Goal: Task Accomplishment & Management: Use online tool/utility

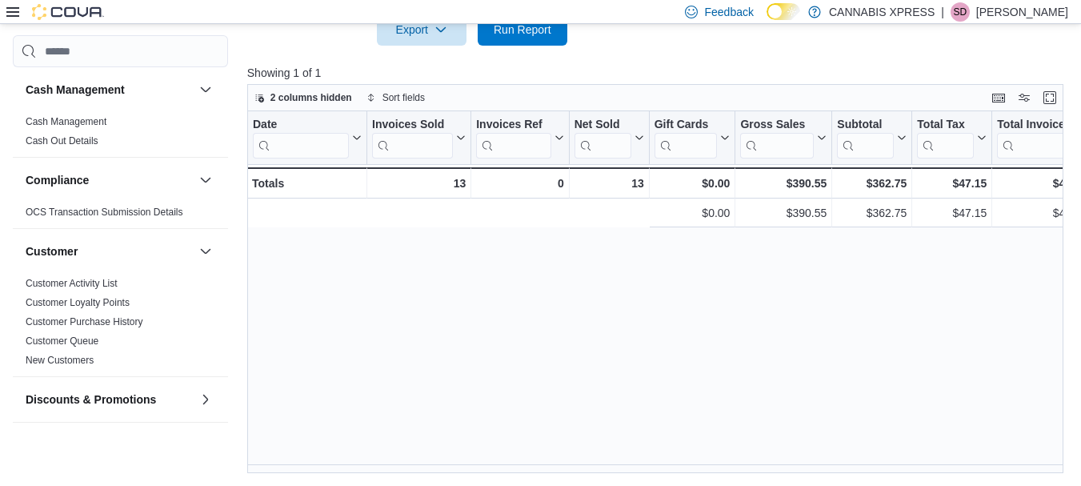
scroll to position [0, 524]
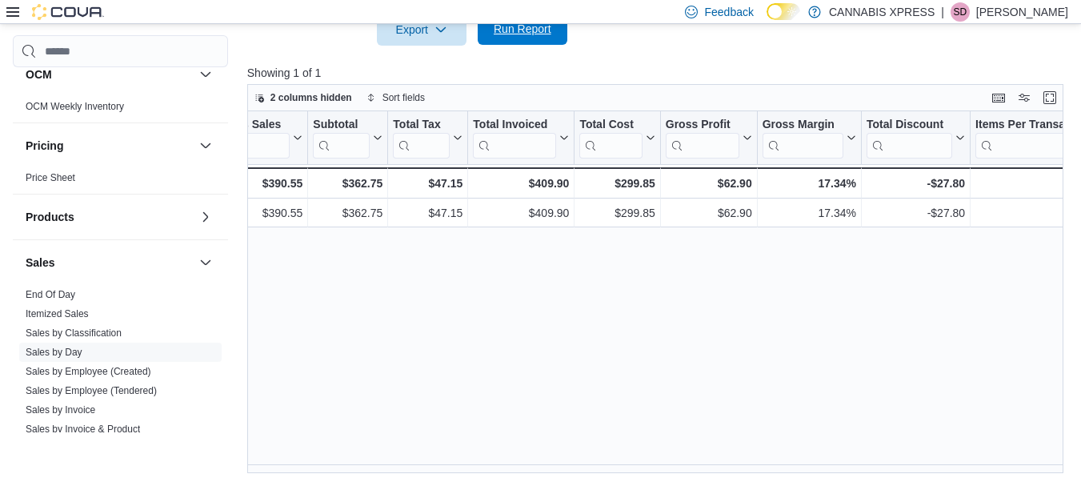
click at [528, 36] on span "Run Report" at bounding box center [523, 29] width 58 height 16
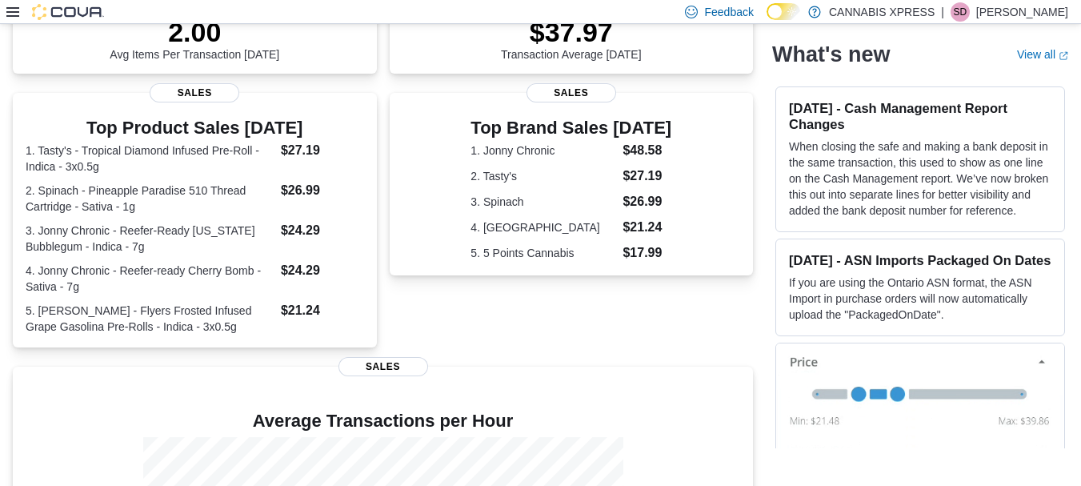
scroll to position [365, 0]
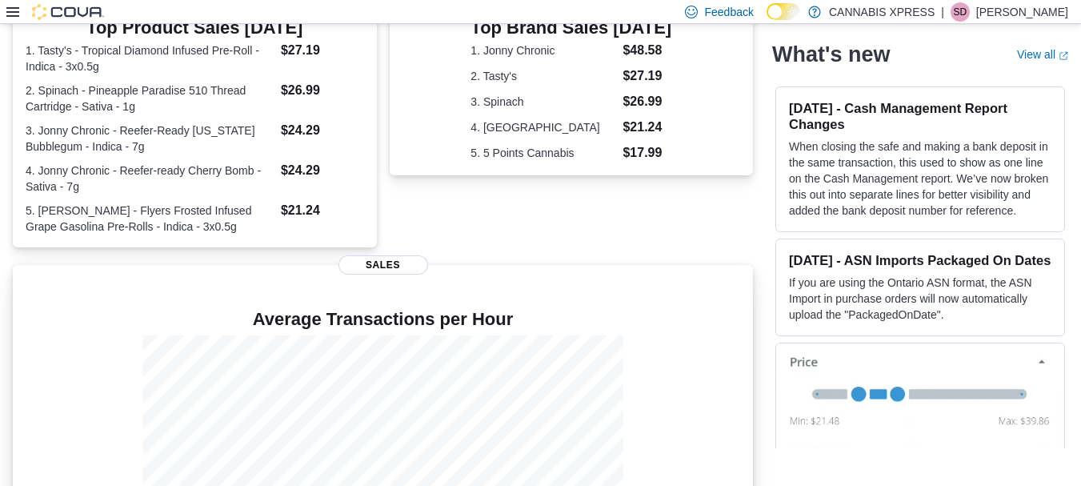
click at [389, 263] on span "Sales" at bounding box center [384, 264] width 90 height 19
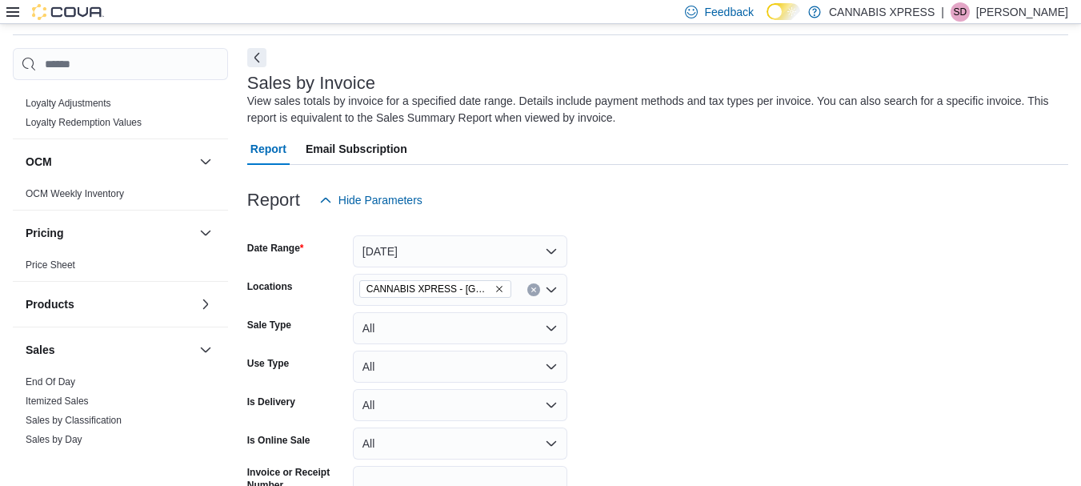
scroll to position [808, 0]
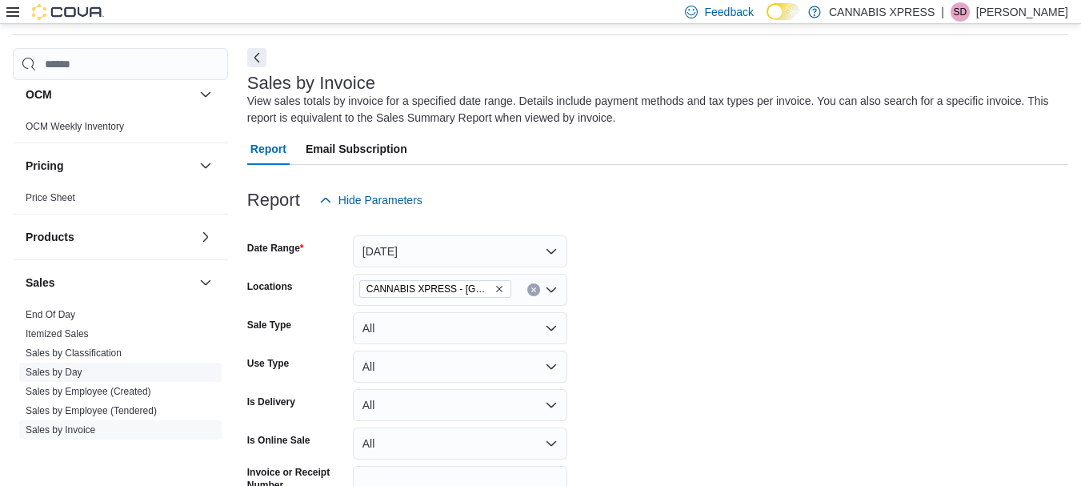
click at [62, 371] on link "Sales by Day" at bounding box center [54, 372] width 57 height 11
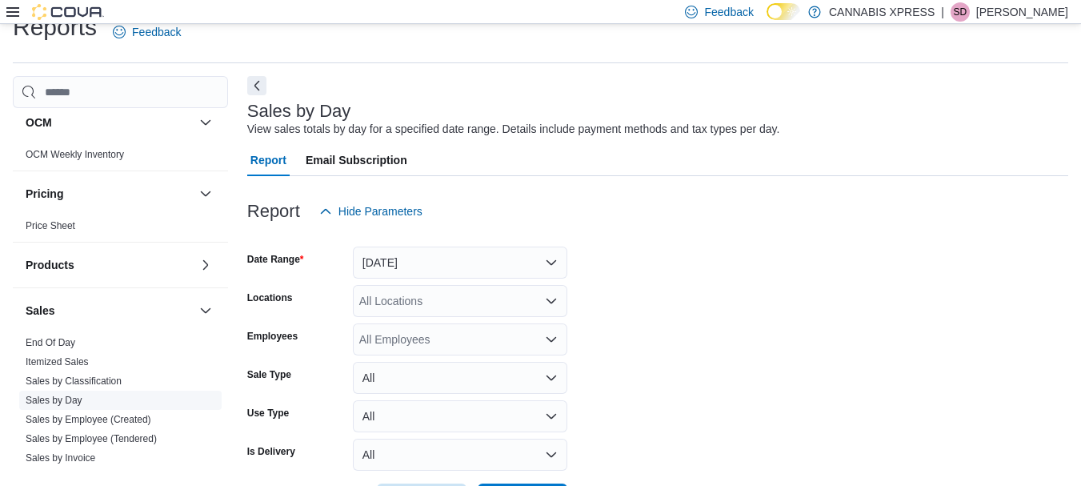
scroll to position [37, 0]
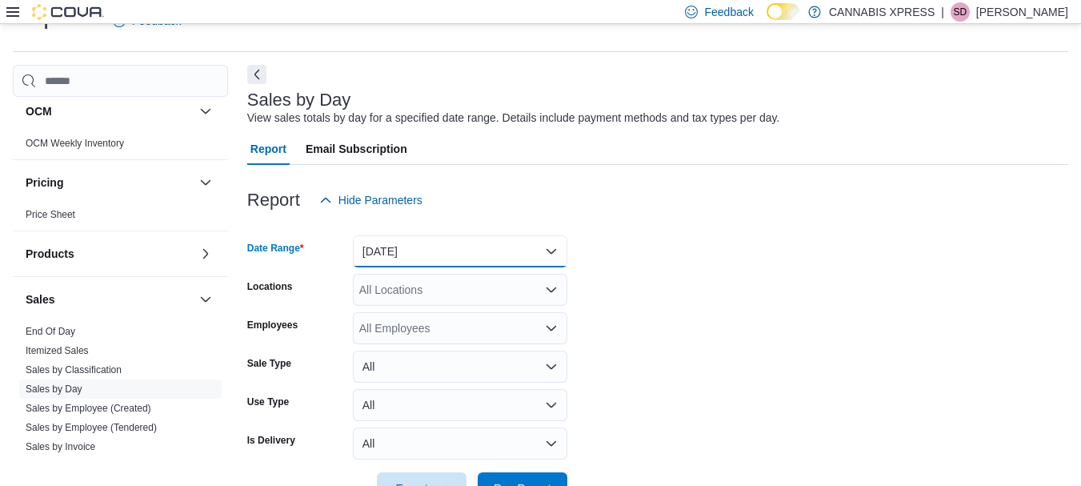
click at [552, 249] on button "Yesterday" at bounding box center [460, 251] width 215 height 32
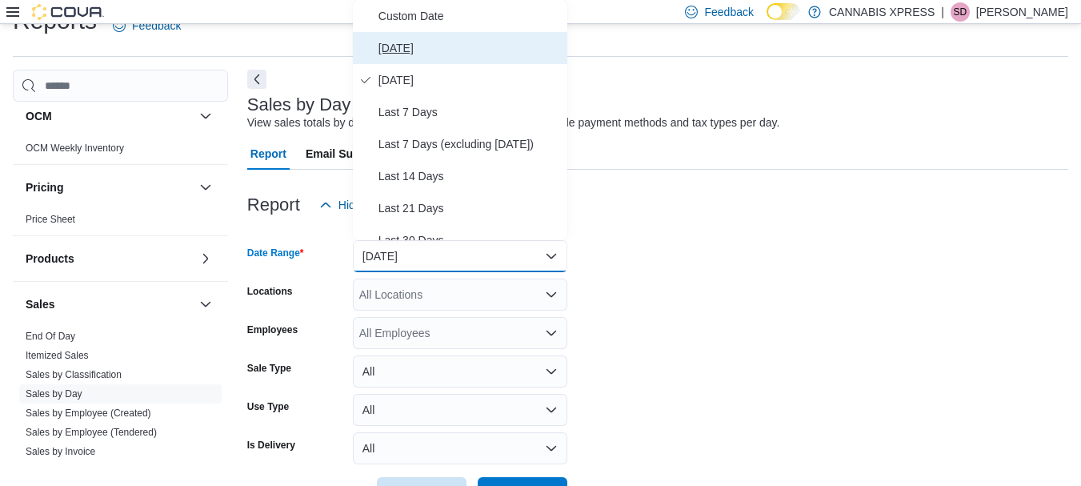
click at [400, 50] on span "Today" at bounding box center [470, 47] width 183 height 19
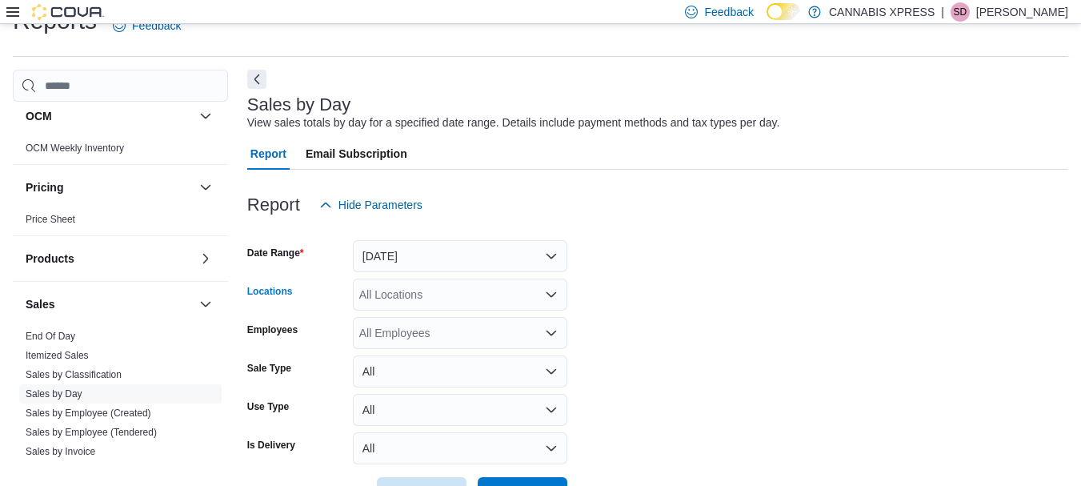
click at [549, 288] on icon "Open list of options" at bounding box center [551, 294] width 13 height 13
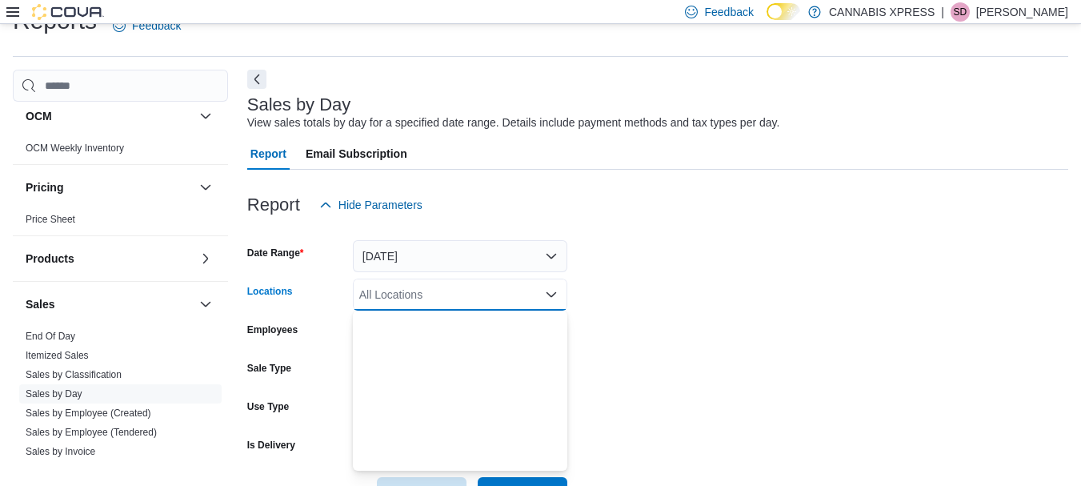
scroll to position [239, 0]
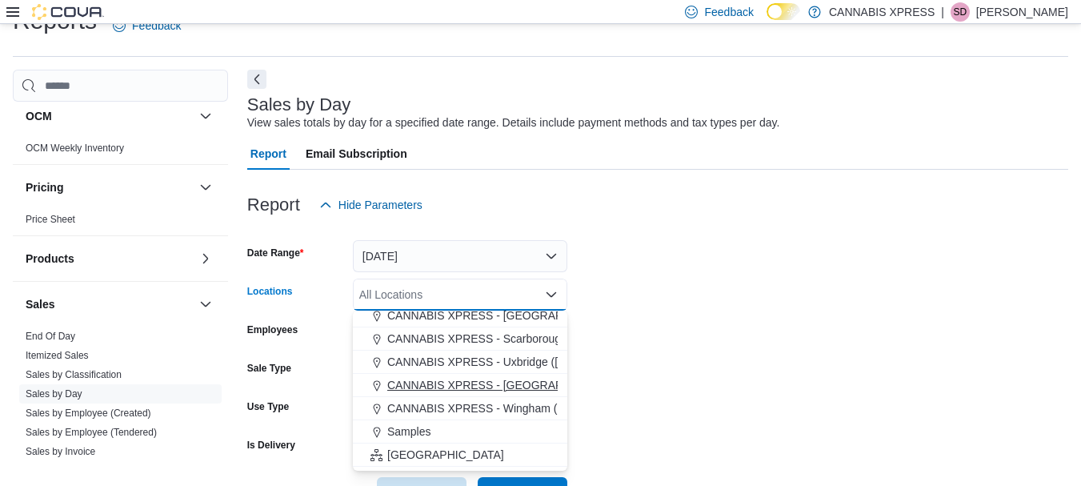
click at [520, 379] on span "CANNABIS XPRESS - [GEOGRAPHIC_DATA] ([GEOGRAPHIC_DATA])" at bounding box center [566, 385] width 359 height 16
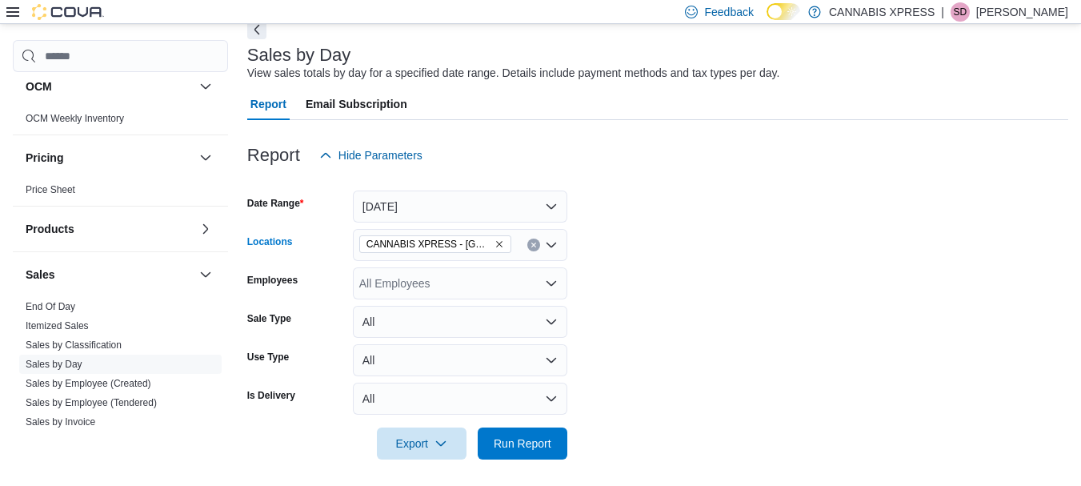
scroll to position [87, 0]
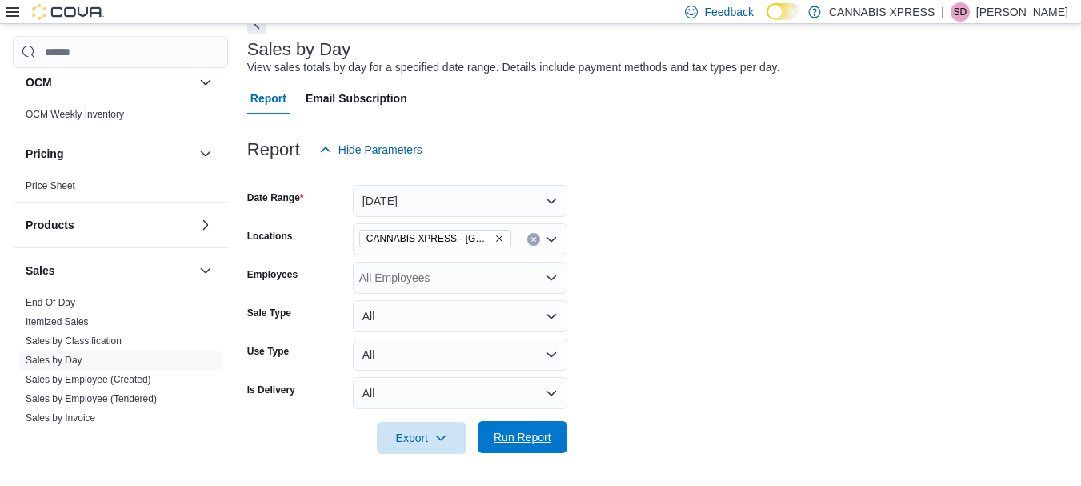
click at [500, 427] on span "Run Report" at bounding box center [522, 437] width 70 height 32
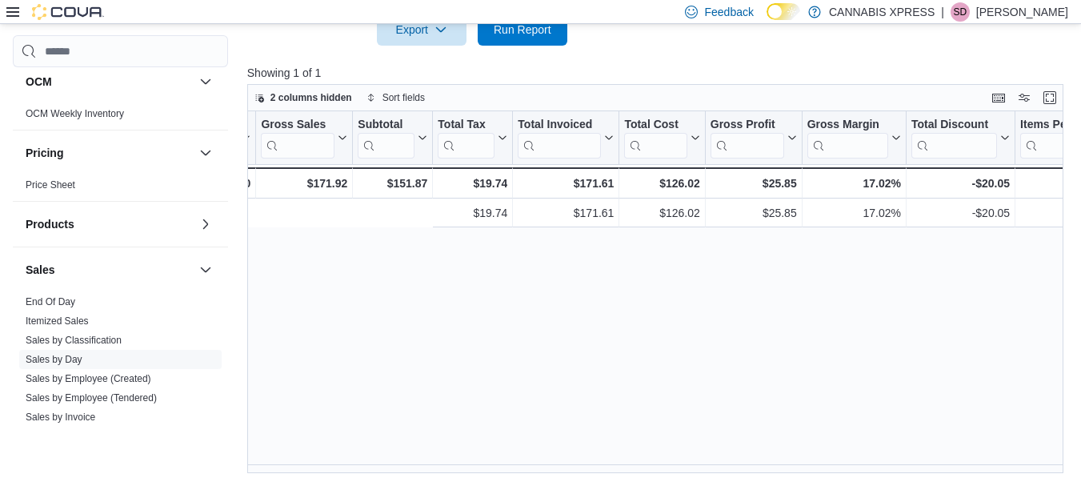
scroll to position [0, 1171]
